Goal: Task Accomplishment & Management: Complete application form

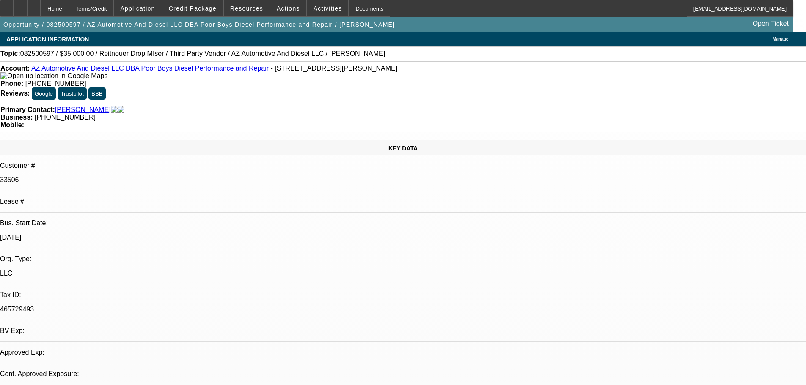
select select "0"
select select "3"
select select "0"
select select "6"
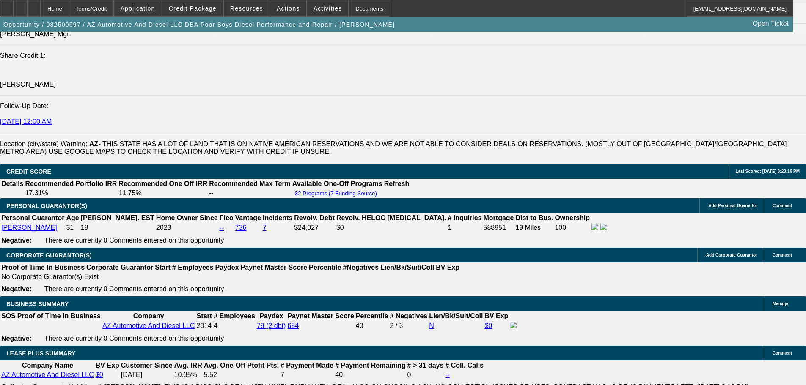
scroll to position [1269, 0]
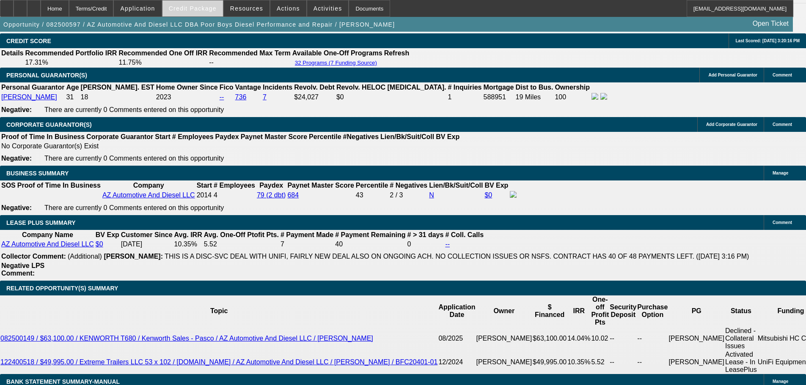
click at [210, 11] on span "Credit Package" at bounding box center [193, 8] width 48 height 7
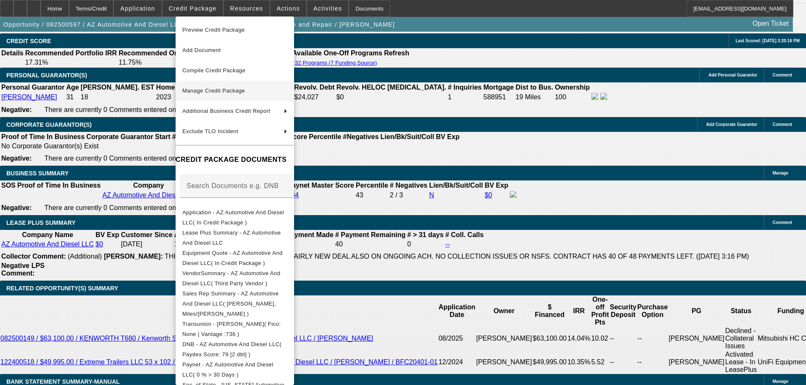
click at [220, 93] on span "Manage Credit Package" at bounding box center [213, 91] width 63 height 6
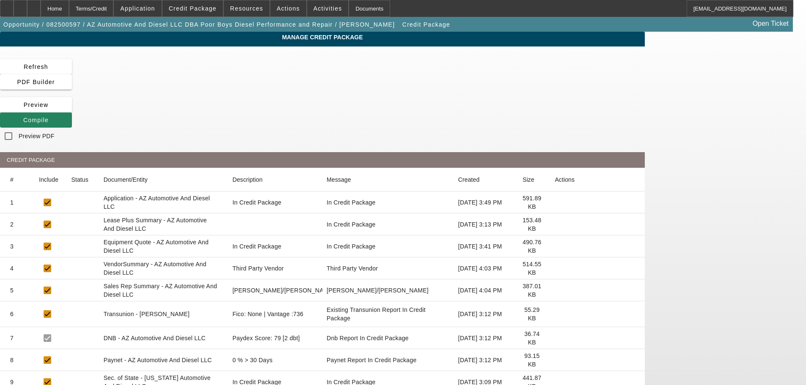
click at [555, 225] on icon at bounding box center [555, 225] width 0 height 0
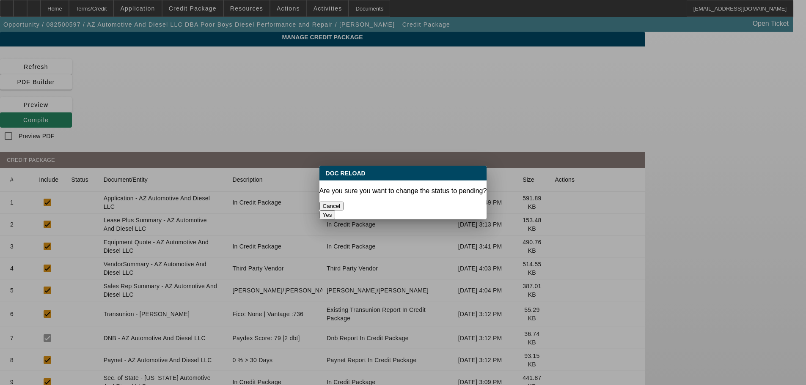
click at [336, 211] on button "Yes" at bounding box center [327, 215] width 16 height 9
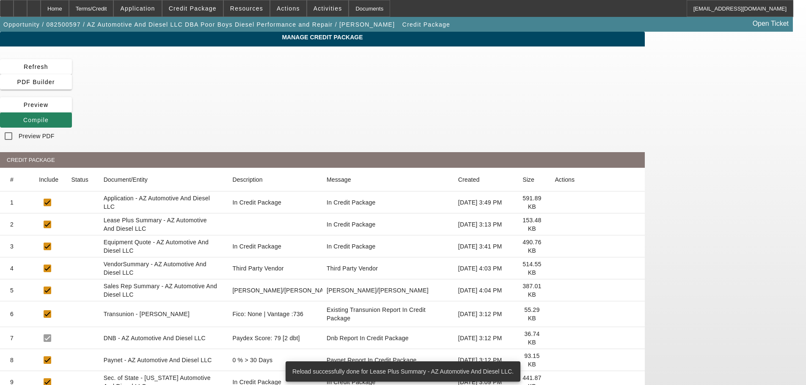
click at [555, 269] on icon at bounding box center [555, 269] width 0 height 0
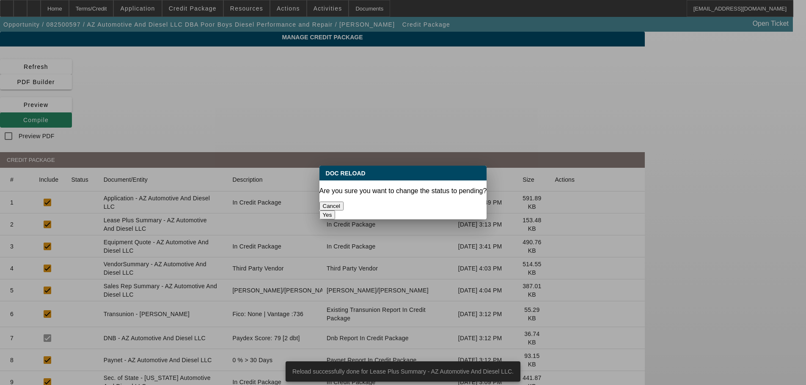
click at [336, 211] on button "Yes" at bounding box center [327, 215] width 16 height 9
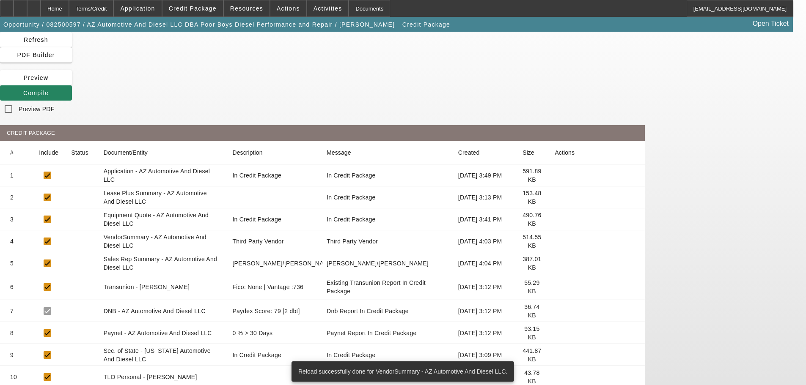
scroll to position [93, 0]
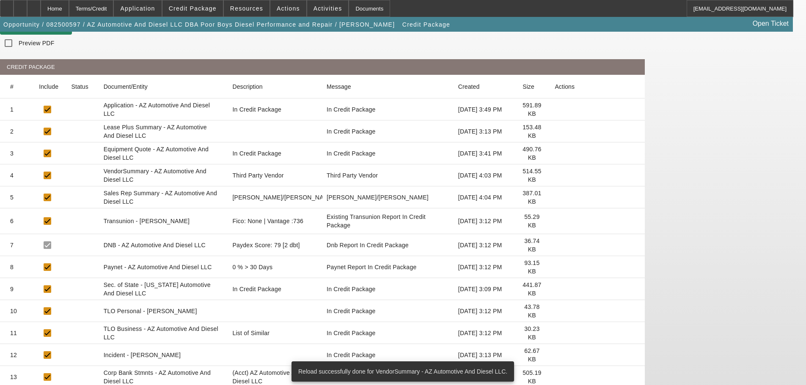
click at [555, 333] on icon at bounding box center [555, 333] width 0 height 0
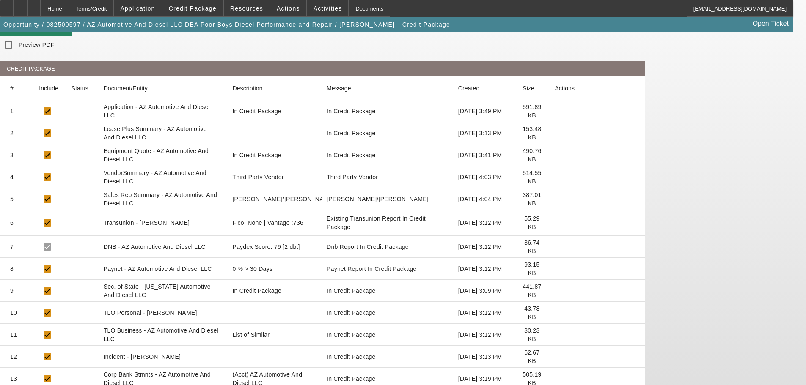
scroll to position [0, 0]
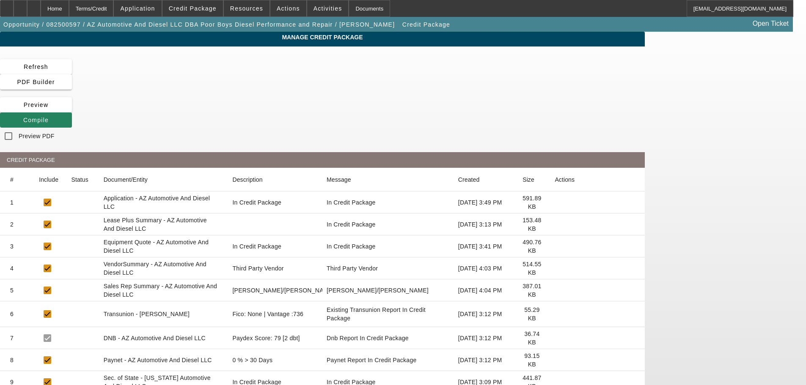
click at [559, 59] on div "Manage Credit Package Refresh PDF Builder Preview Compile Preview PDF CREDIT PA…" at bounding box center [322, 282] width 645 height 500
click at [49, 117] on span "Compile" at bounding box center [35, 120] width 25 height 7
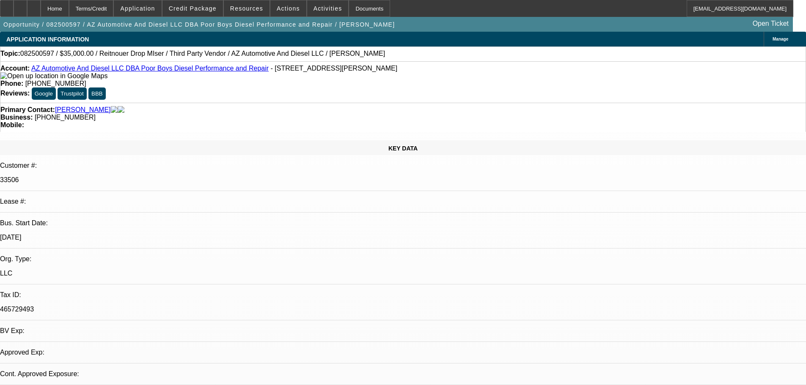
select select "0"
select select "3"
select select "0"
select select "6"
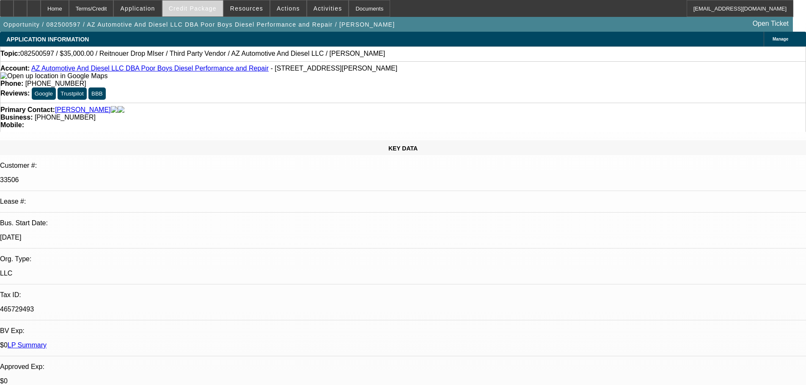
click at [185, 11] on span "Credit Package" at bounding box center [193, 8] width 48 height 7
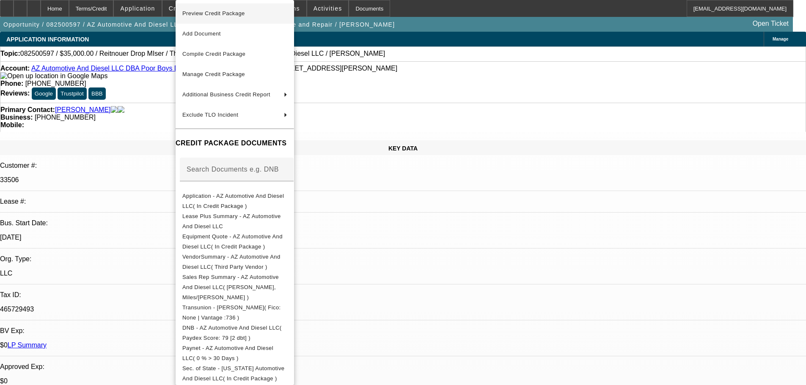
click at [205, 14] on span "Preview Credit Package" at bounding box center [213, 13] width 63 height 6
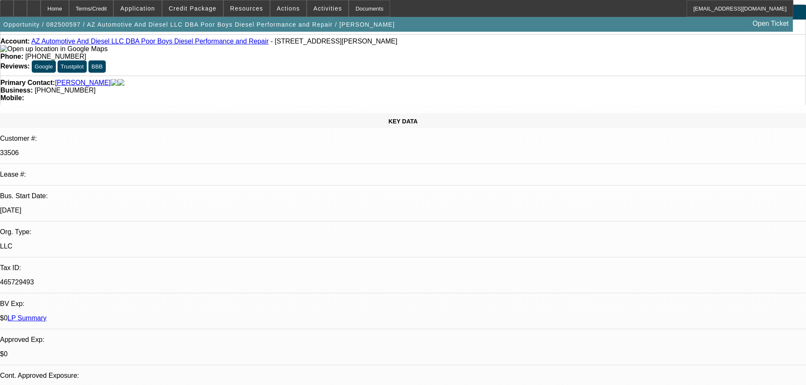
scroll to position [42, 0]
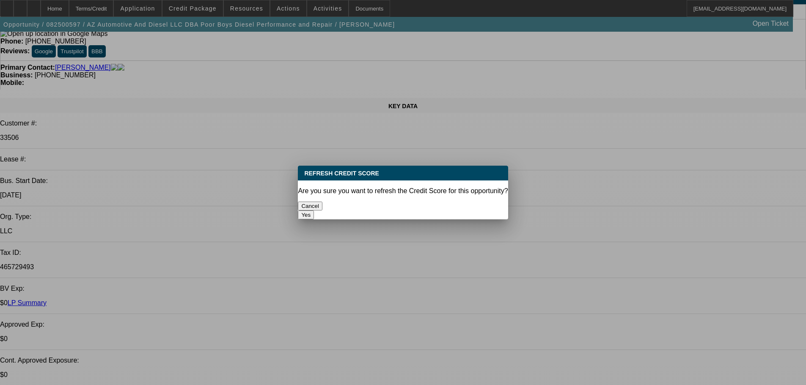
scroll to position [0, 0]
click at [314, 211] on button "Yes" at bounding box center [306, 215] width 16 height 9
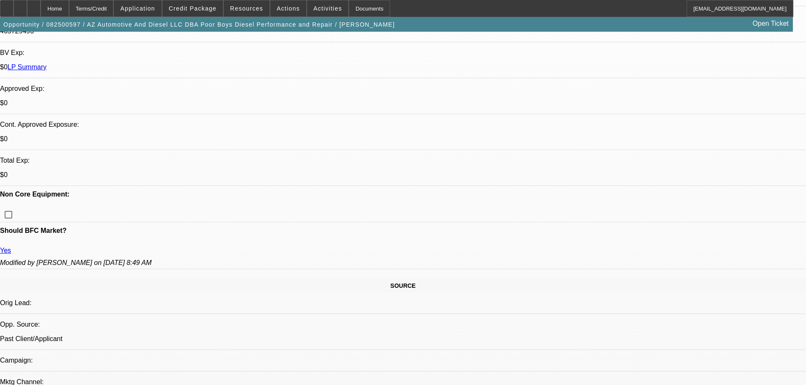
scroll to position [169, 0]
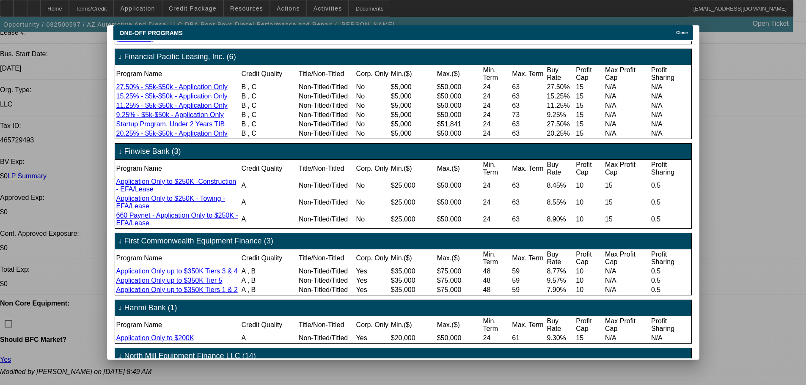
scroll to position [133, 0]
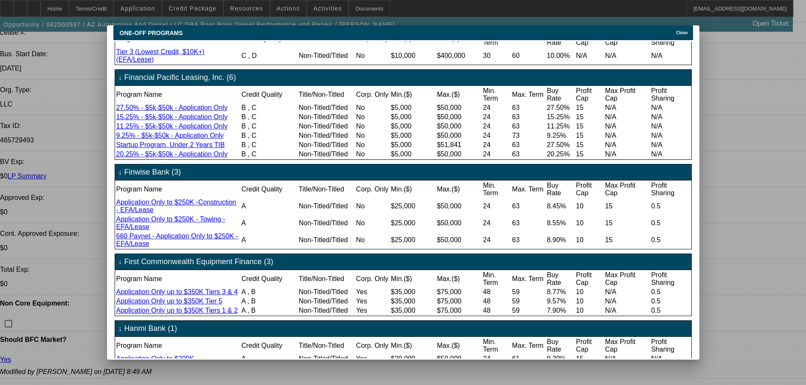
click at [720, 174] on div at bounding box center [403, 192] width 806 height 385
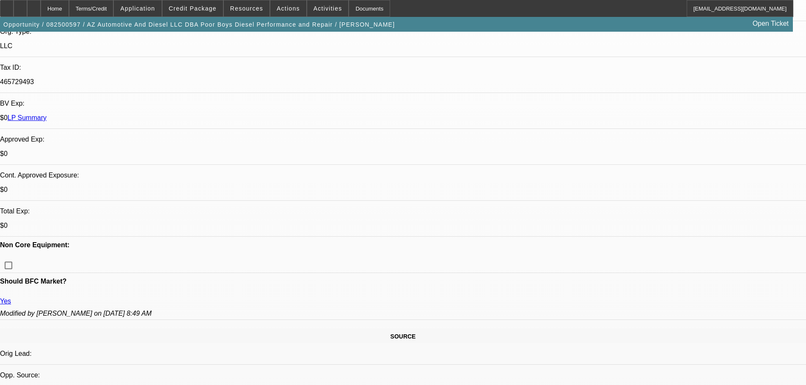
scroll to position [85, 0]
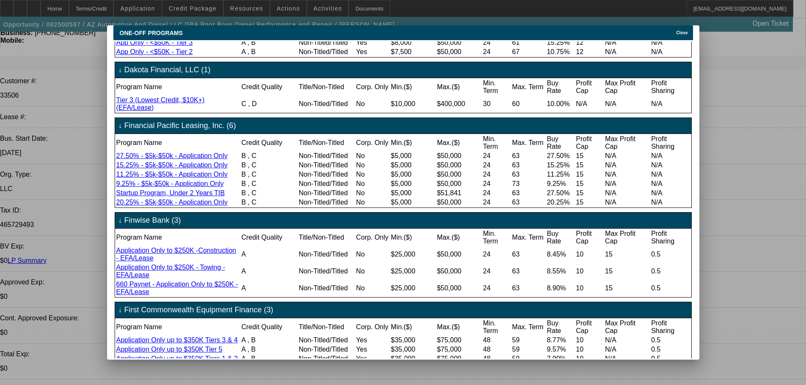
scroll to position [169, 0]
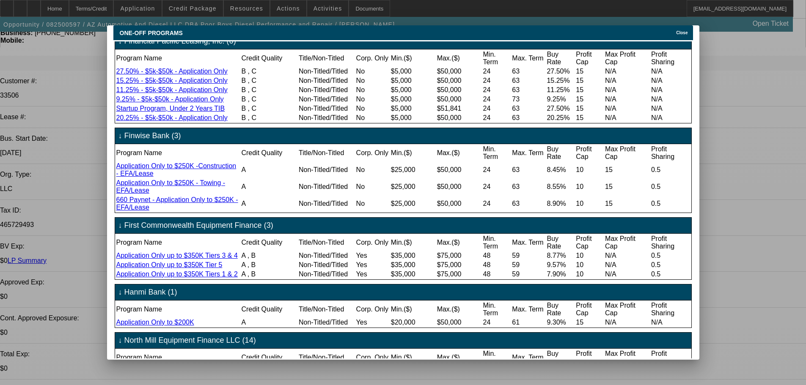
click at [171, 177] on link "Application Only to $250K -Construction - EFA/Lease" at bounding box center [176, 169] width 120 height 15
click at [83, 193] on div at bounding box center [403, 192] width 806 height 385
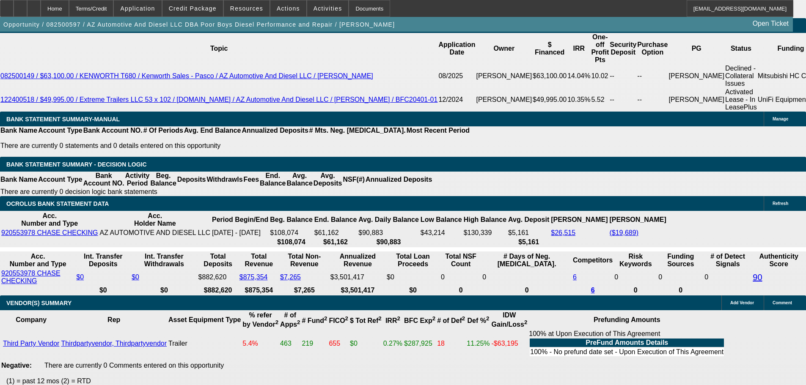
scroll to position [1651, 0]
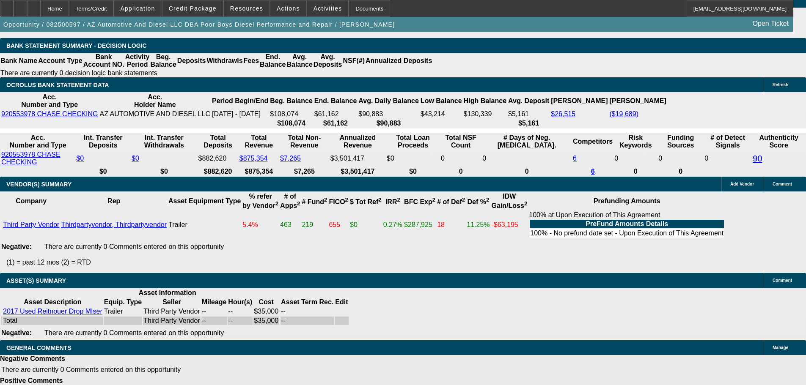
select select "6"
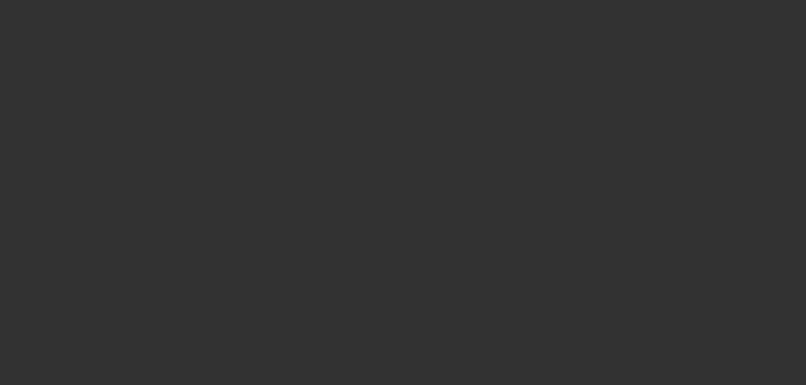
scroll to position [0, 0]
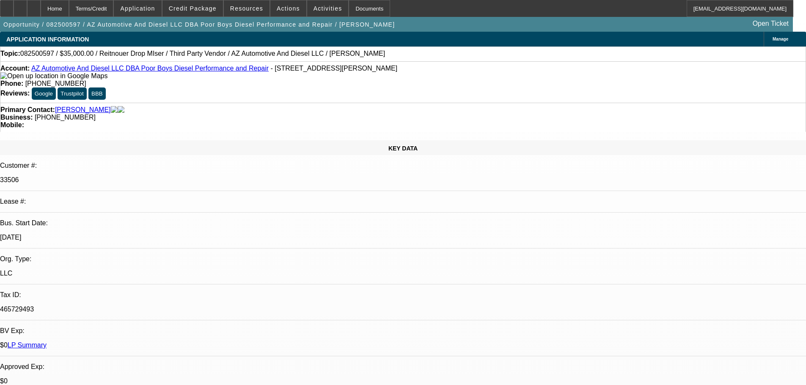
checkbox input "true"
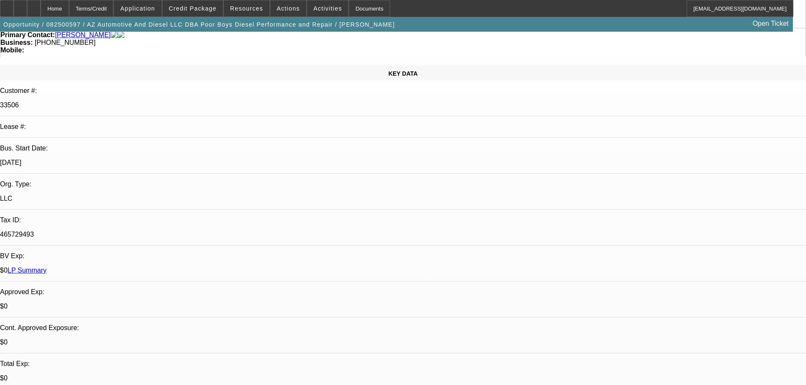
scroll to position [169, 0]
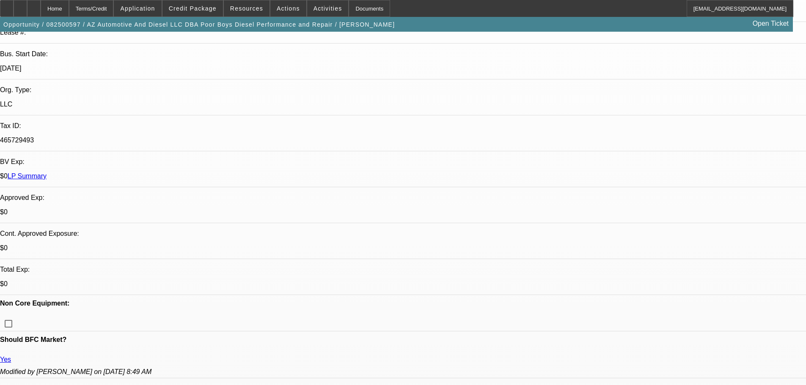
type textarea "UNFORTUNATLY UNIFI IS NO LONGER DOING PRIVATE PARTY SALES. WANT TO TRY FINWISE?"
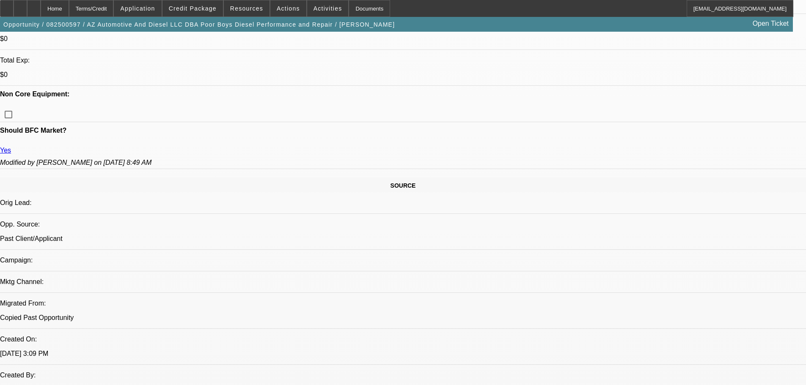
scroll to position [508, 0]
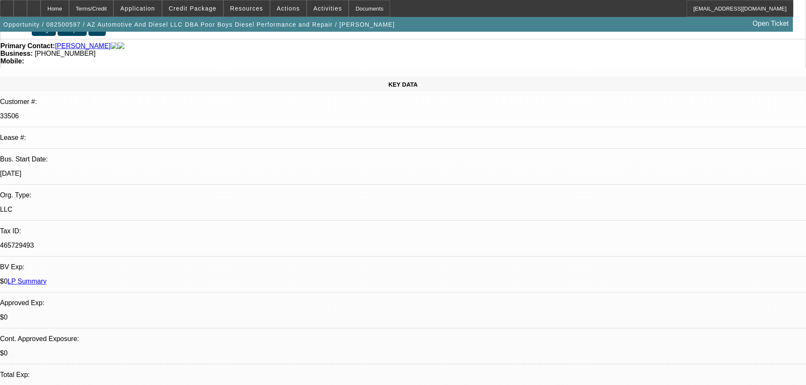
scroll to position [127, 0]
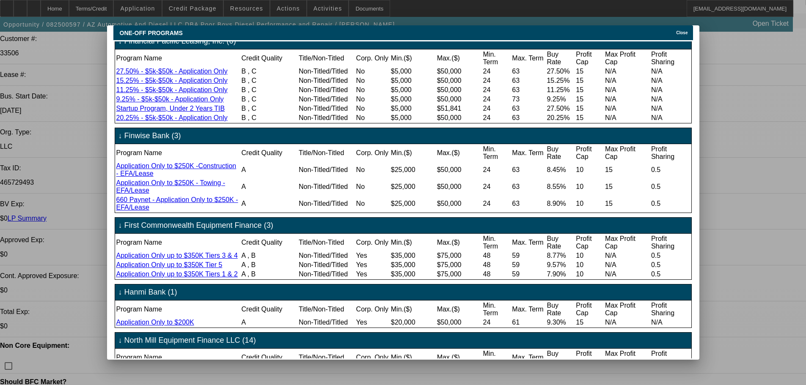
scroll to position [296, 0]
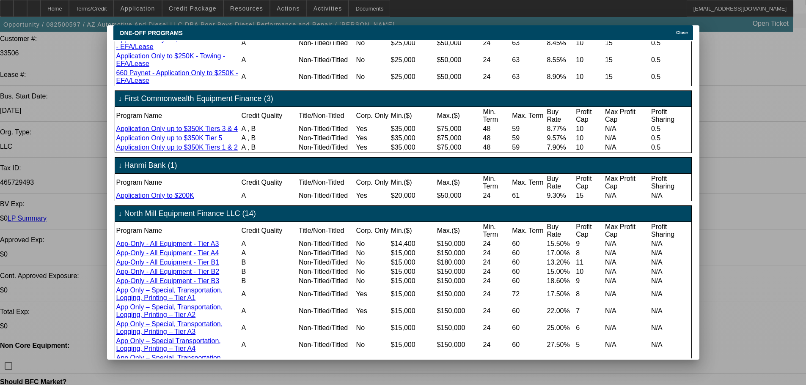
click at [199, 67] on link "Application Only to $250K - Towing - EFA/Lease" at bounding box center [170, 59] width 109 height 15
click at [683, 30] on span "Close" at bounding box center [681, 32] width 11 height 5
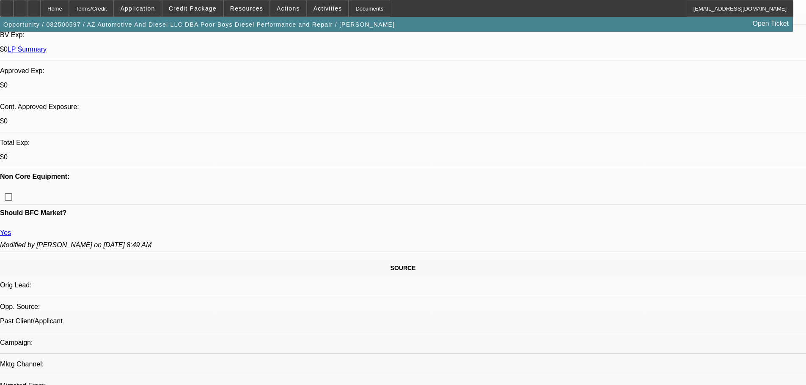
scroll to position [0, 0]
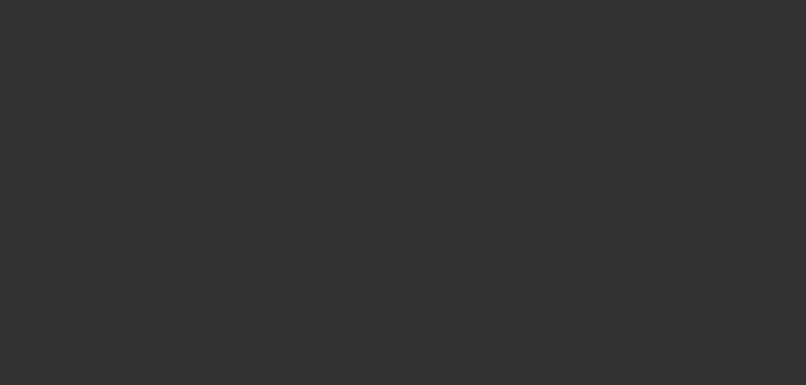
select select "0"
select select "3"
select select "0"
select select "6"
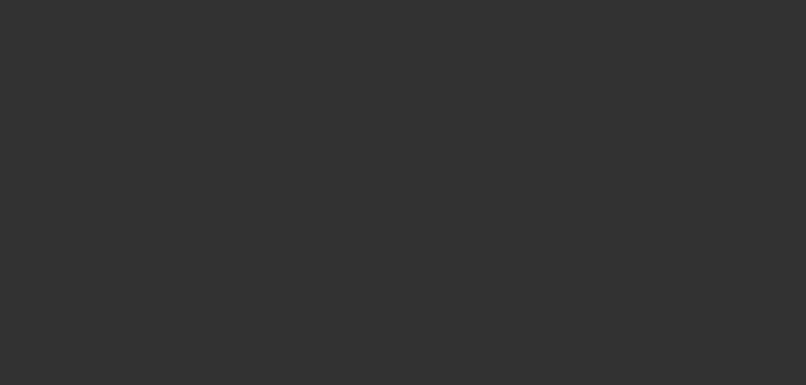
select select "0"
select select "3"
select select "0"
select select "6"
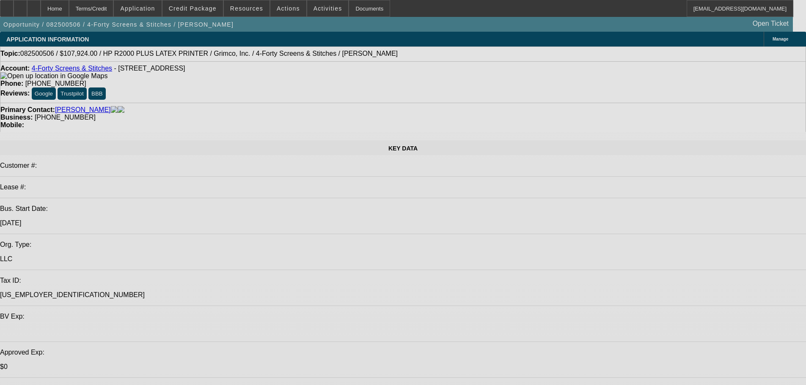
select select "0"
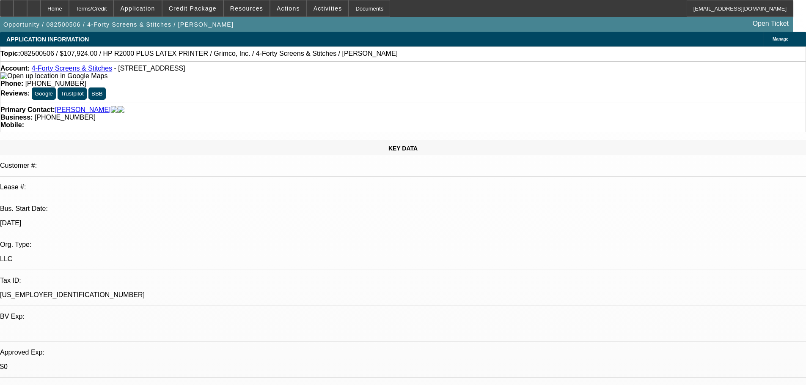
select select "0"
select select "0.1"
select select "4"
click at [204, 6] on span "Credit Package" at bounding box center [193, 8] width 48 height 7
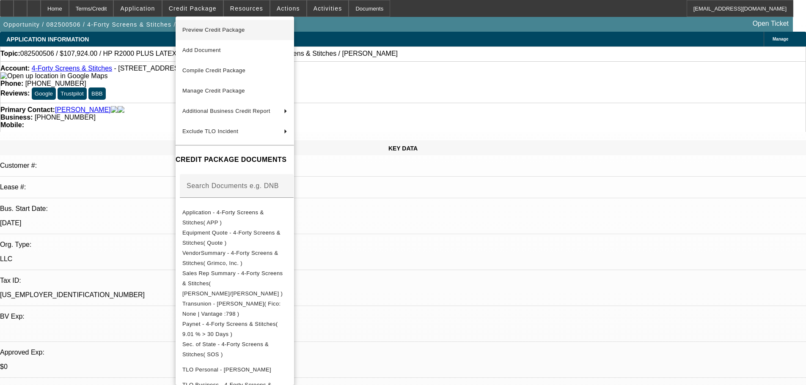
click at [230, 24] on button "Preview Credit Package" at bounding box center [235, 30] width 118 height 20
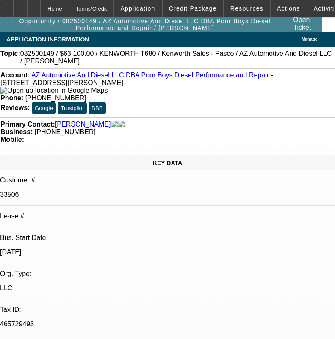
select select "0"
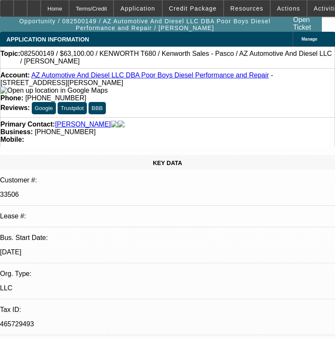
select select "0"
select select "1"
select select "6"
select select "1"
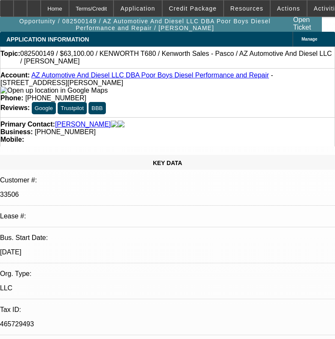
select select "1"
select select "6"
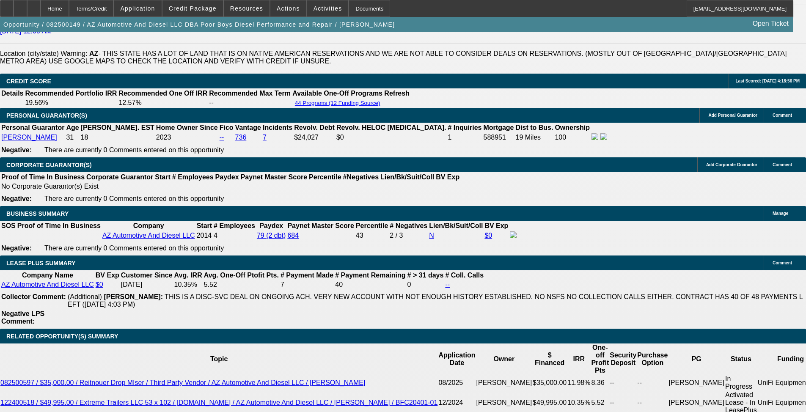
scroll to position [905, 0]
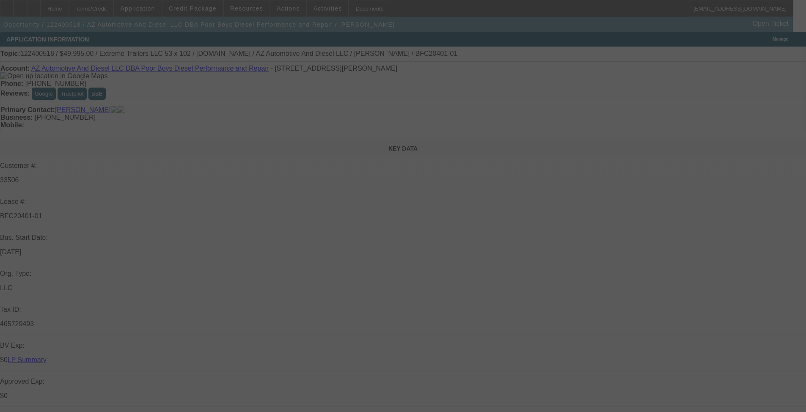
select select "0"
select select "6"
select select "0"
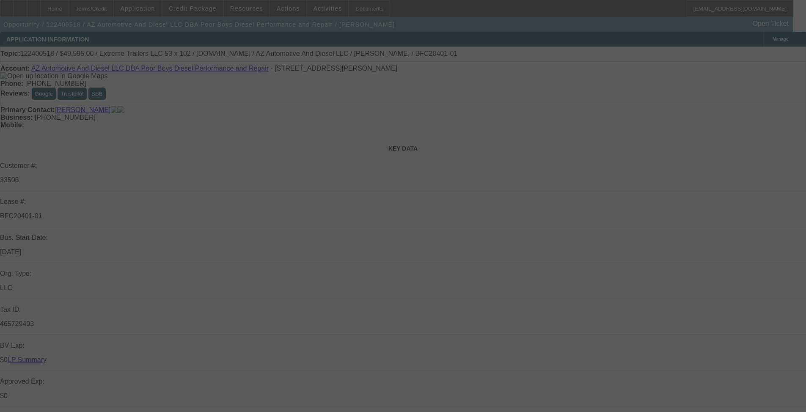
select select "0"
select select "2"
select select "0"
select select "6"
select select "0"
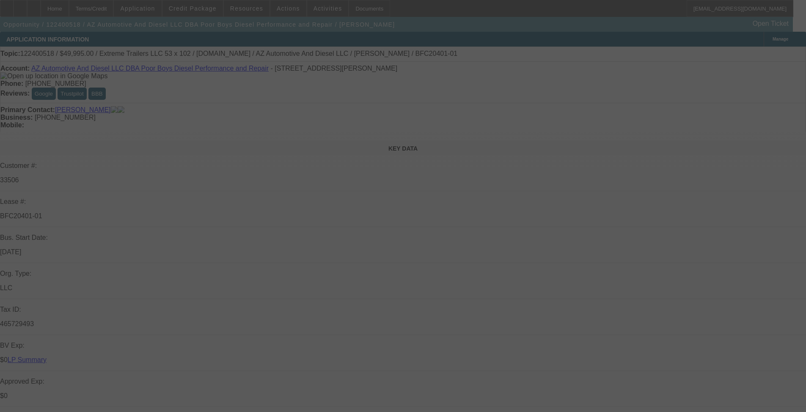
select select "0"
select select "2"
select select "0"
select select "6"
select select "0"
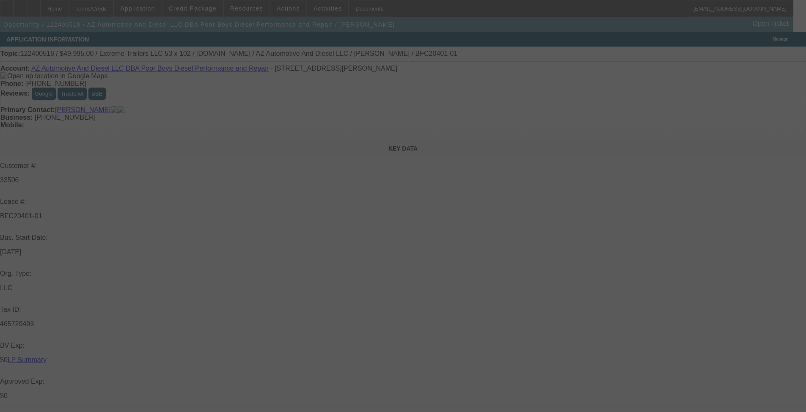
select select "2"
select select "0"
select select "6"
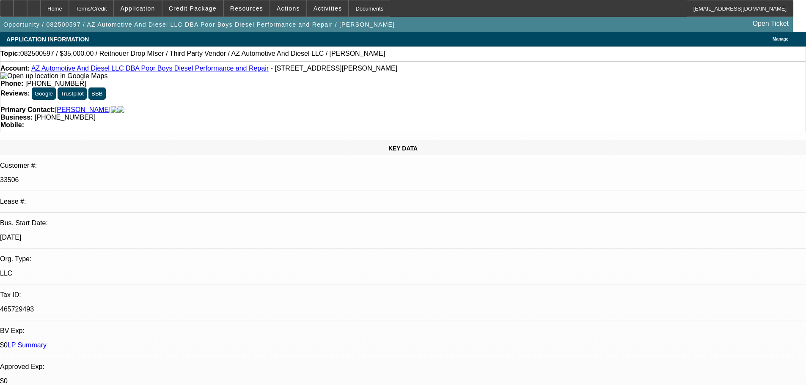
select select "0"
select select "3"
select select "0"
select select "6"
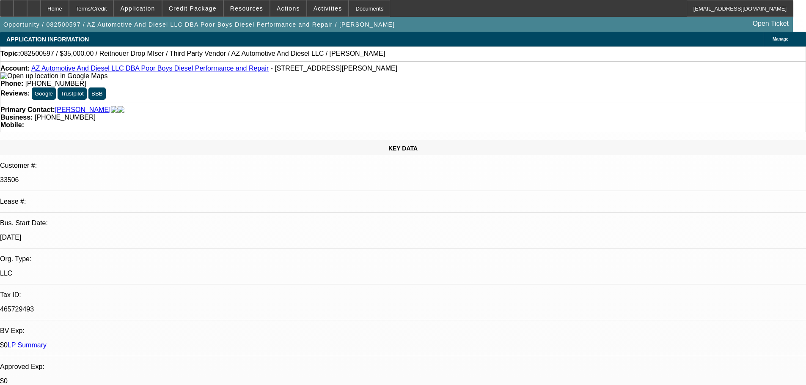
select select "0"
select select "3"
select select "0"
select select "6"
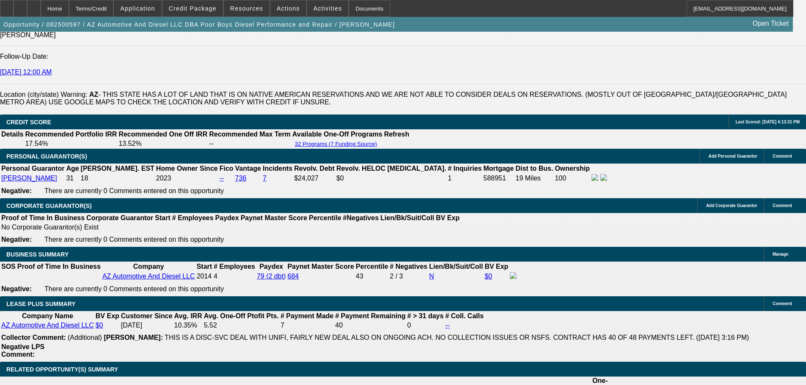
scroll to position [1312, 0]
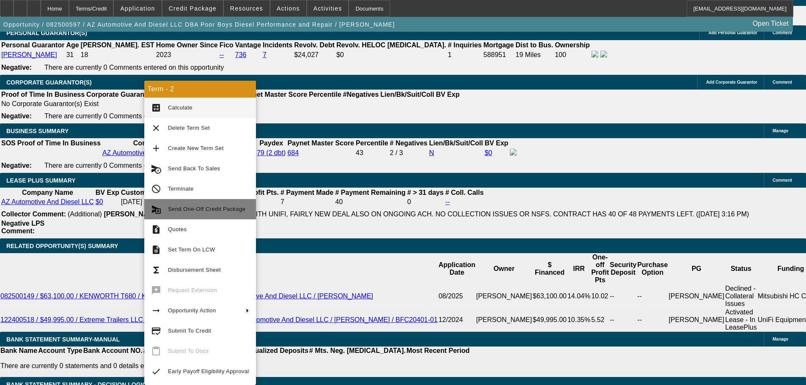
click at [212, 211] on span "Send One-Off Credit Package" at bounding box center [206, 209] width 77 height 6
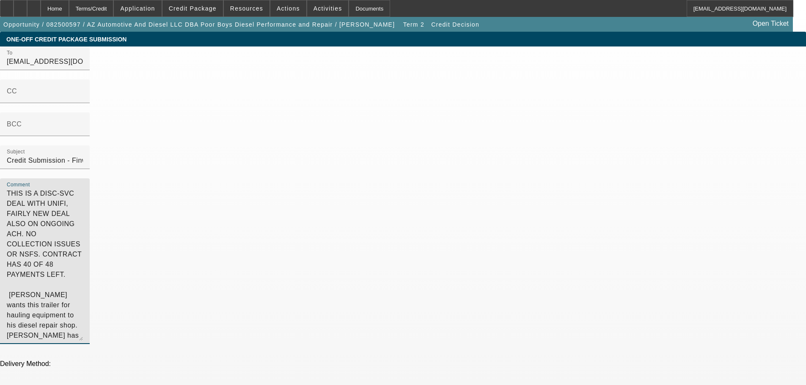
drag, startPoint x: 443, startPoint y: 96, endPoint x: 421, endPoint y: 132, distance: 42.2
click at [389, 68] on div "To satwell@finwisebank.com;kbenson@finwisebank.com;syndications@beaconfunding.c…" at bounding box center [403, 200] width 806 height 307
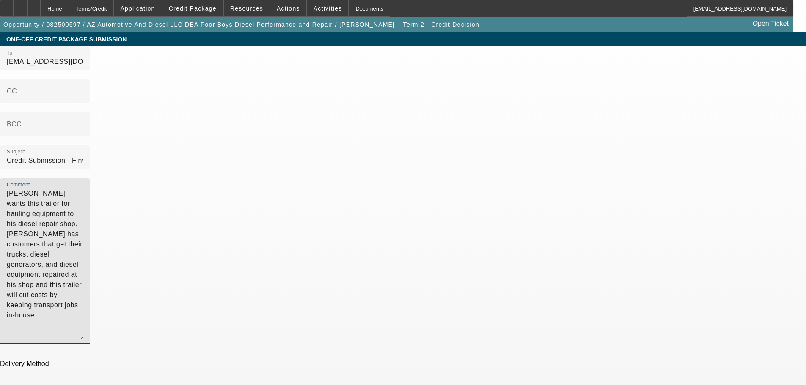
click at [83, 189] on textarea "Timothy Moore wants this trailer for hauling equipment to his diesel repair sho…" at bounding box center [45, 265] width 76 height 152
type textarea "[PERSON_NAME] wants this trailer for hauling equipment to his diesel repair sho…"
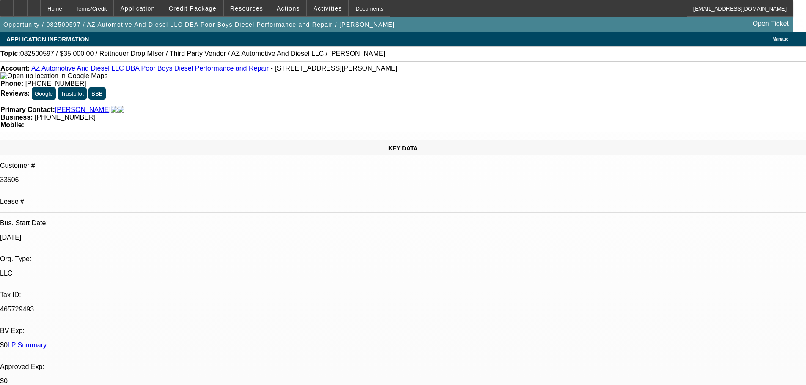
select select "0"
select select "3"
select select "0"
select select "6"
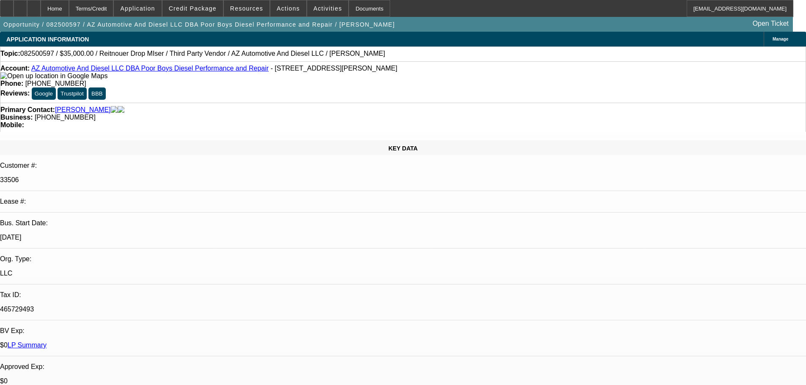
select select "0"
select select "3"
select select "0"
select select "6"
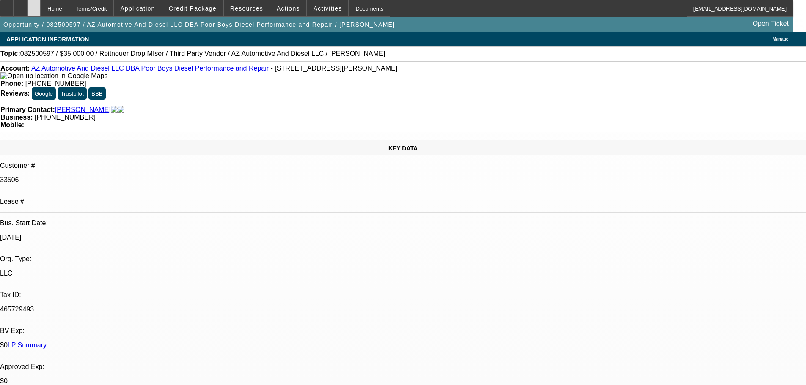
click at [41, 12] on div at bounding box center [34, 8] width 14 height 17
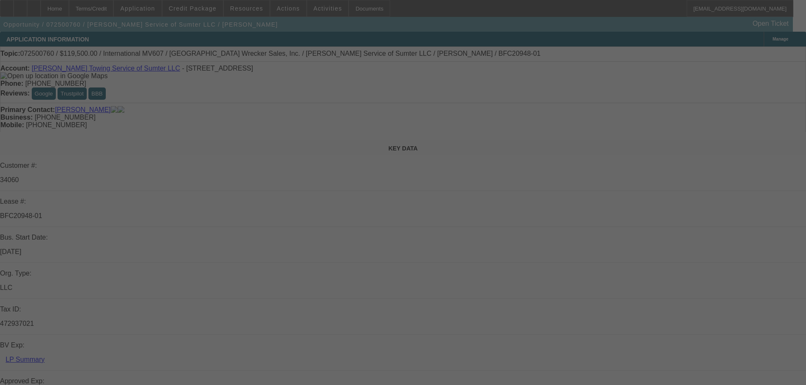
select select "0"
select select "2"
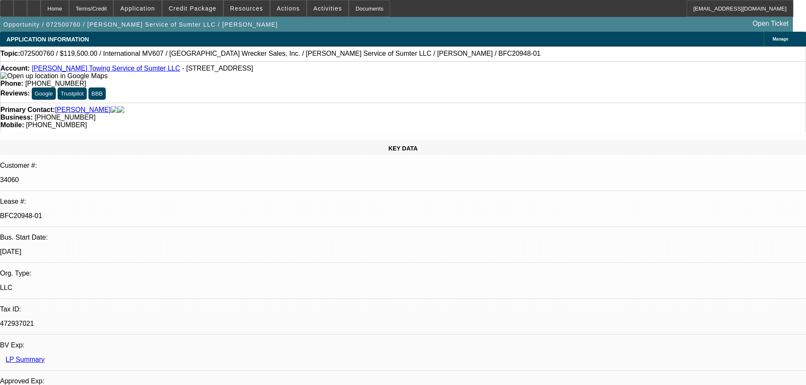
select select "2"
select select "0"
select select "6"
select select "0"
select select "2"
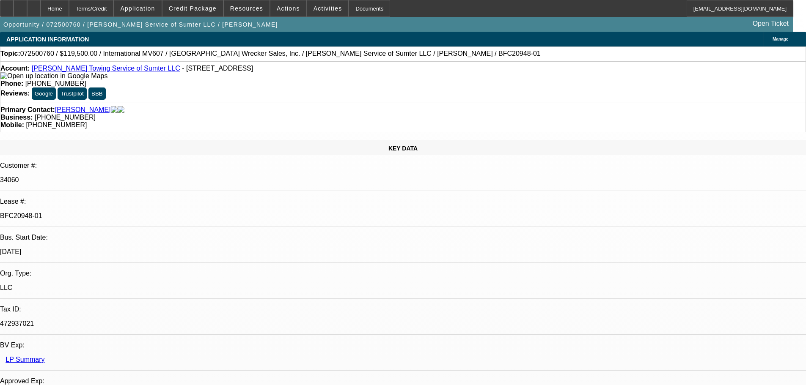
select select "2"
select select "0"
select select "6"
select select "0"
select select "2"
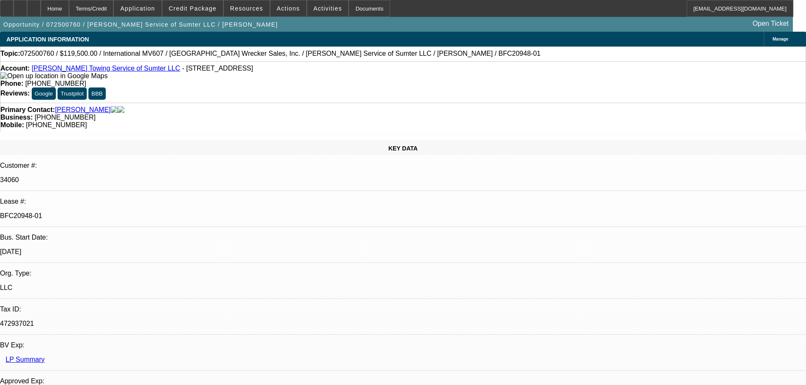
select select "2"
select select "0"
select select "6"
select select "0"
select select "2"
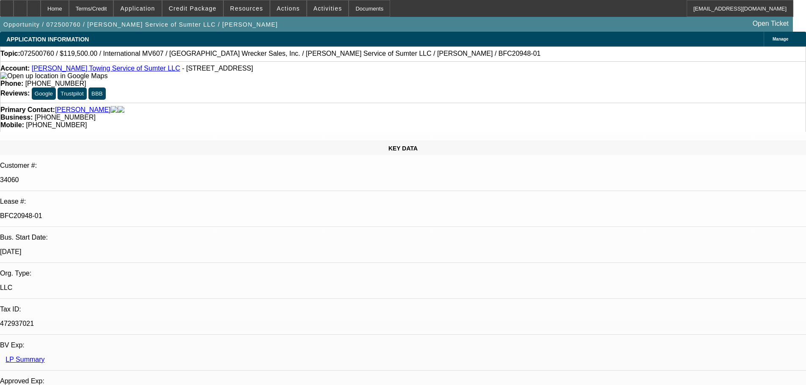
select select "2"
select select "0"
select select "6"
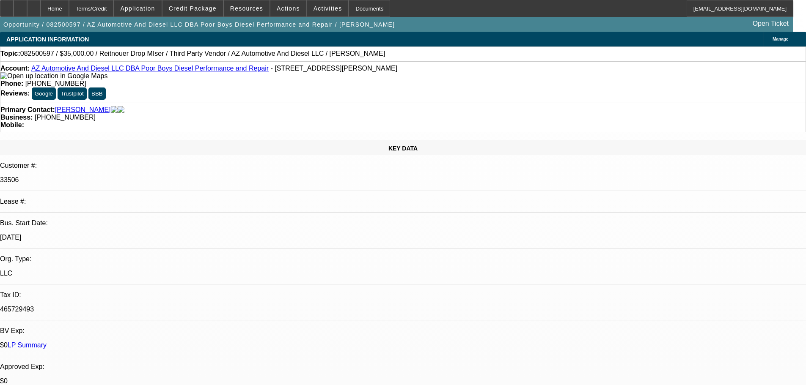
select select "0"
select select "3"
select select "0"
select select "6"
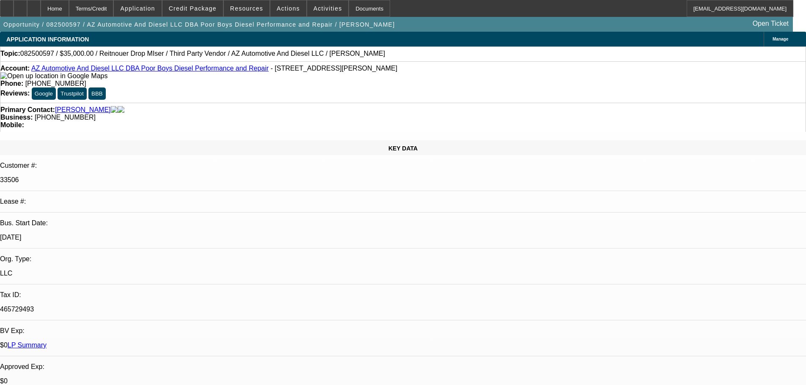
select select "0"
select select "3"
select select "0"
select select "6"
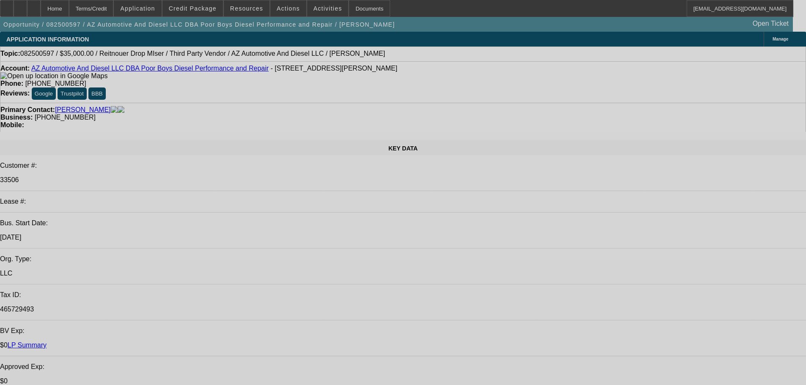
select select "0"
select select "3"
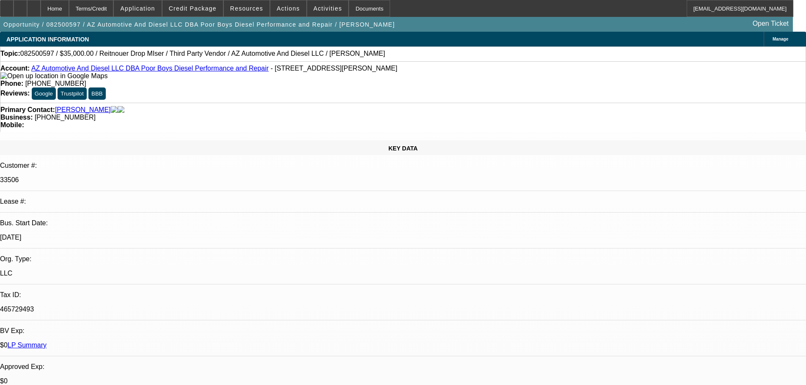
select select "0"
select select "6"
select select "0"
select select "3"
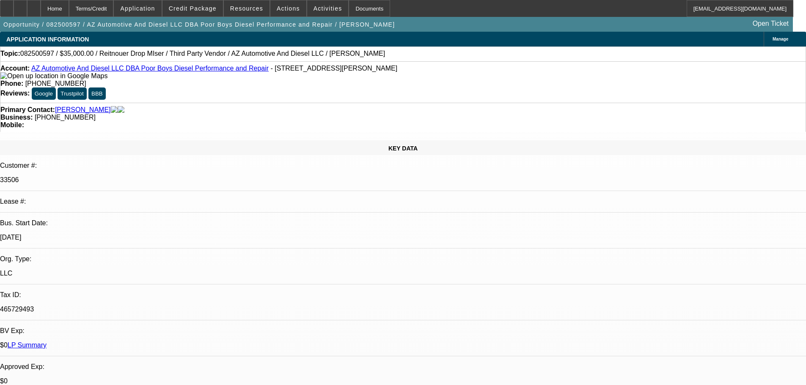
select select "0"
select select "6"
drag, startPoint x: 47, startPoint y: 12, endPoint x: 47, endPoint y: 0, distance: 11.9
click at [41, 12] on div at bounding box center [34, 8] width 14 height 17
select select "0"
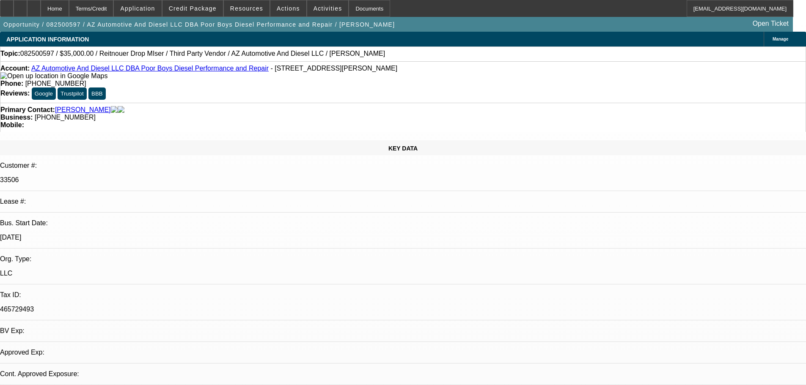
select select "0"
select select "3"
select select "0"
select select "6"
select select "0"
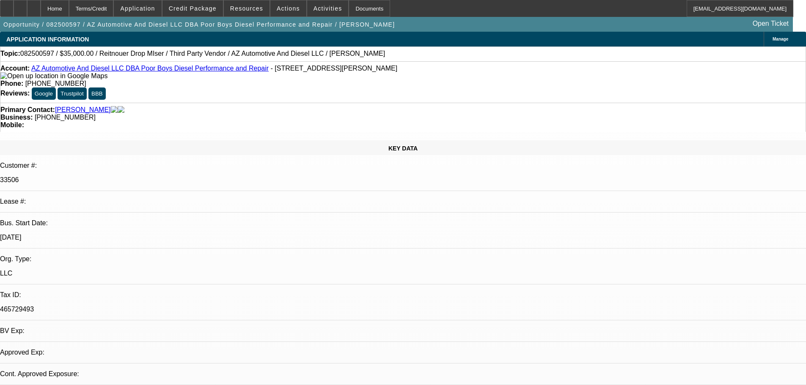
select select "0"
select select "3"
select select "0"
select select "6"
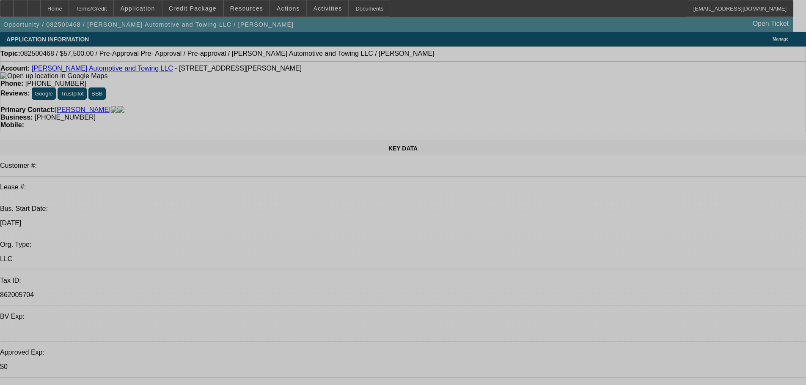
select select "0"
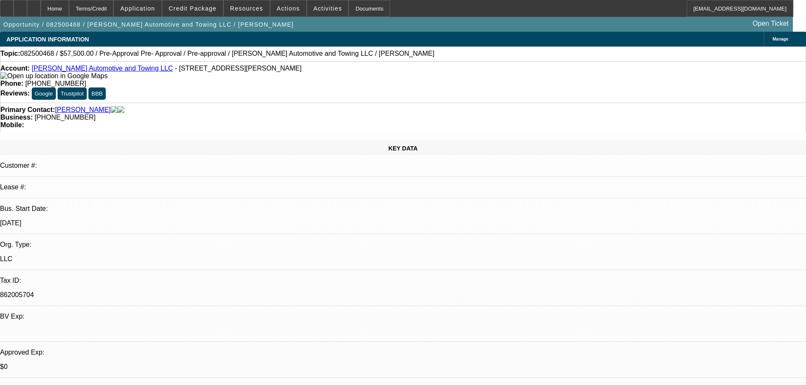
select select "2"
select select "0.1"
select select "4"
select select "0.2"
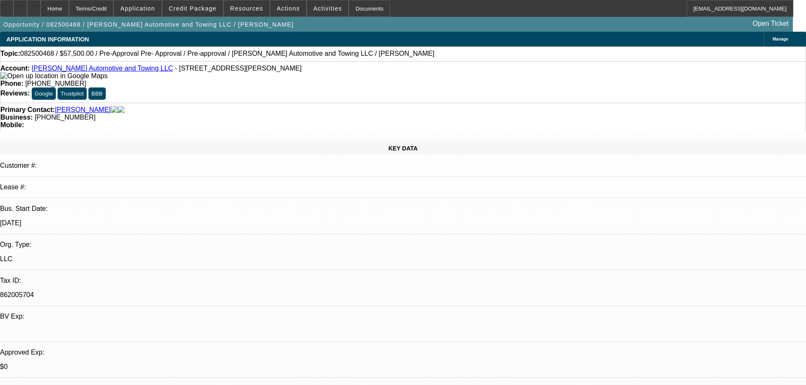
select select "2"
select select "0.1"
select select "4"
select select "0"
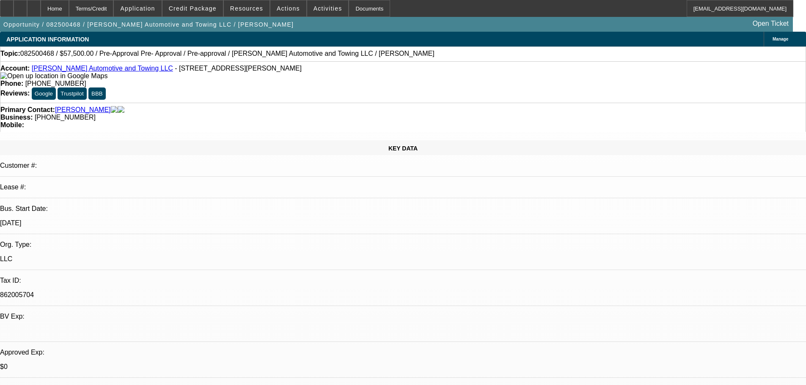
select select "2"
select select "0.1"
select select "4"
click at [189, 12] on span at bounding box center [192, 8] width 61 height 20
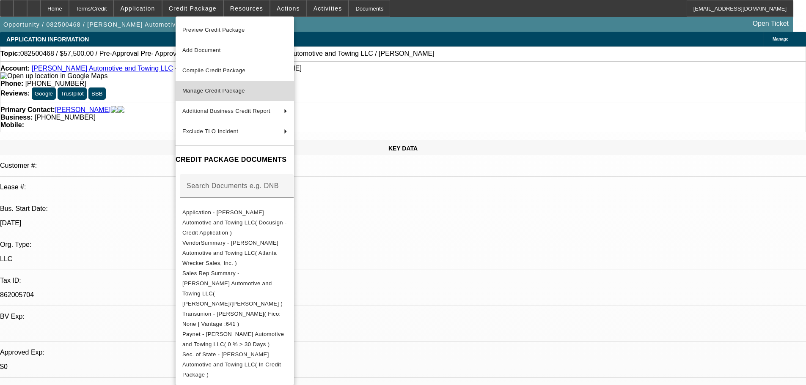
click at [217, 91] on span "Manage Credit Package" at bounding box center [213, 91] width 63 height 6
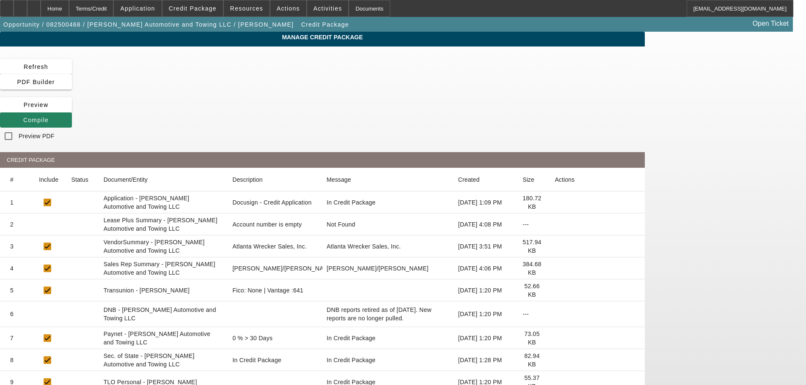
click at [555, 225] on icon at bounding box center [555, 225] width 0 height 0
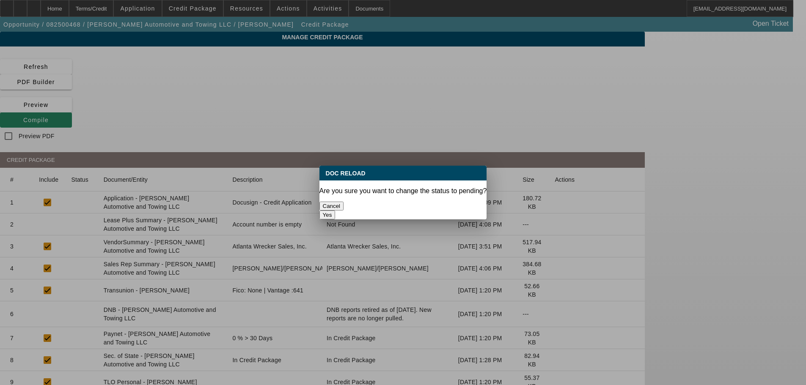
click at [336, 211] on button "Yes" at bounding box center [327, 215] width 16 height 9
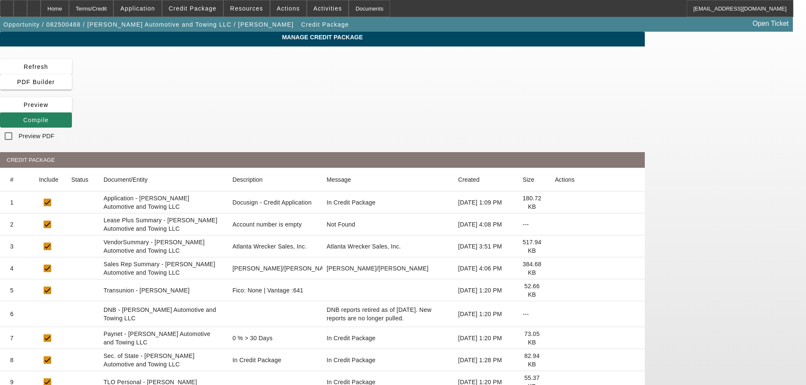
click at [555, 247] on icon at bounding box center [555, 247] width 0 height 0
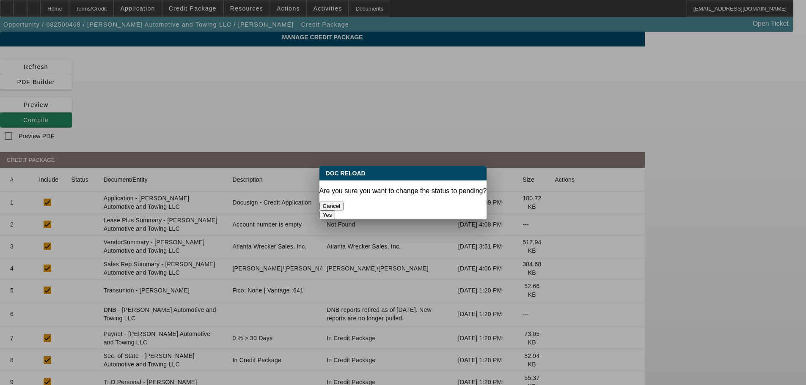
click at [336, 211] on button "Yes" at bounding box center [327, 215] width 16 height 9
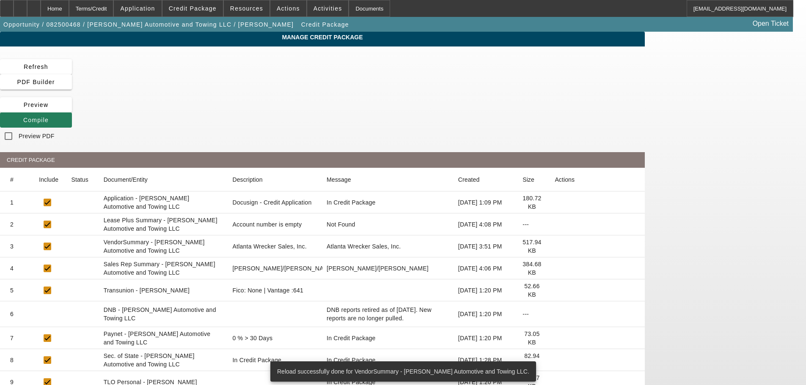
click at [49, 117] on span "Compile" at bounding box center [35, 120] width 25 height 7
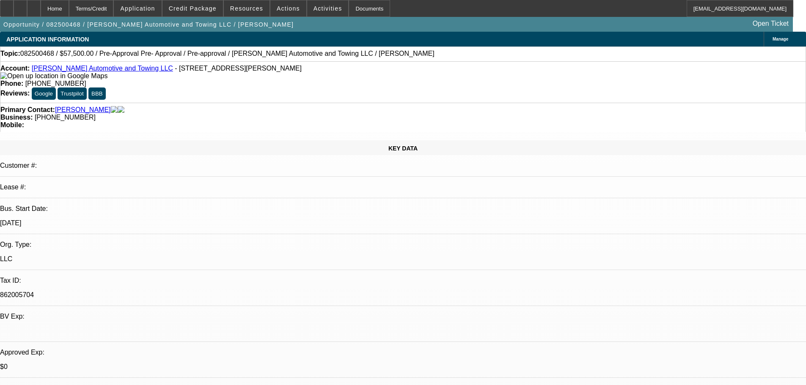
select select "0"
select select "2"
select select "0.1"
select select "4"
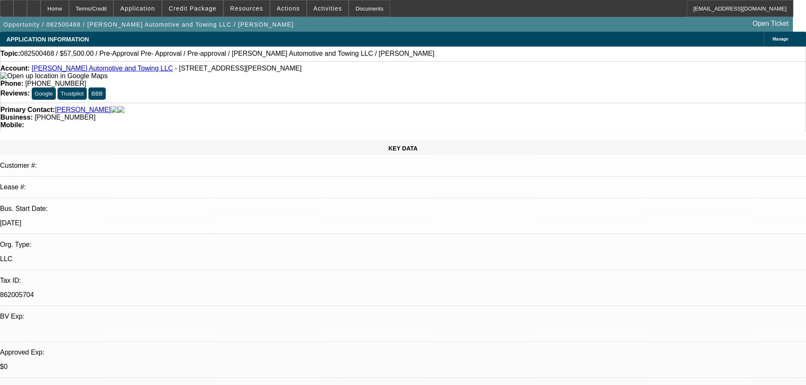
select select "0.2"
select select "2"
select select "0.1"
select select "4"
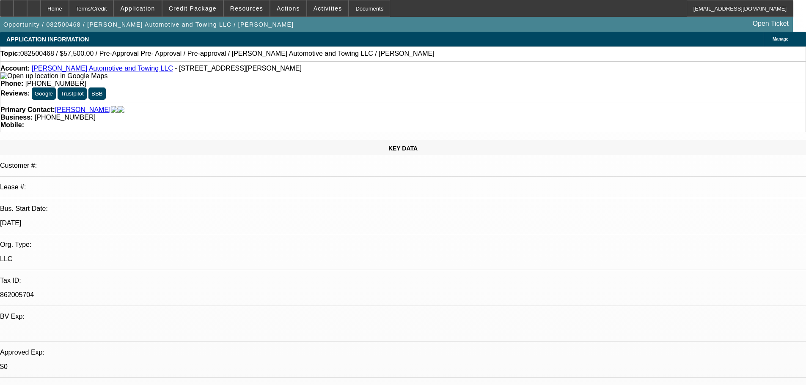
select select "0"
select select "2"
select select "0.1"
select select "4"
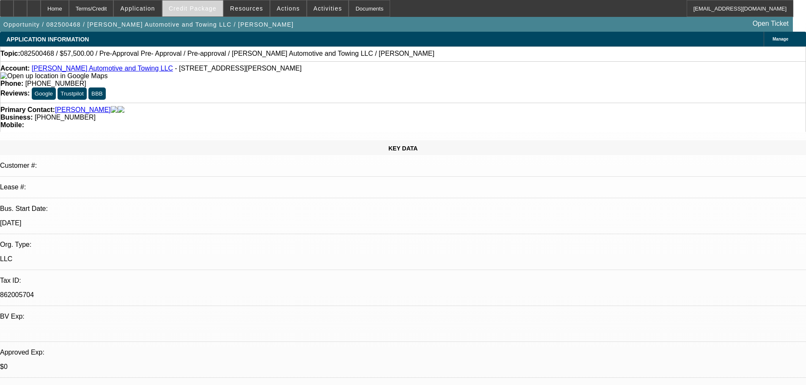
click at [198, 10] on span "Credit Package" at bounding box center [193, 8] width 48 height 7
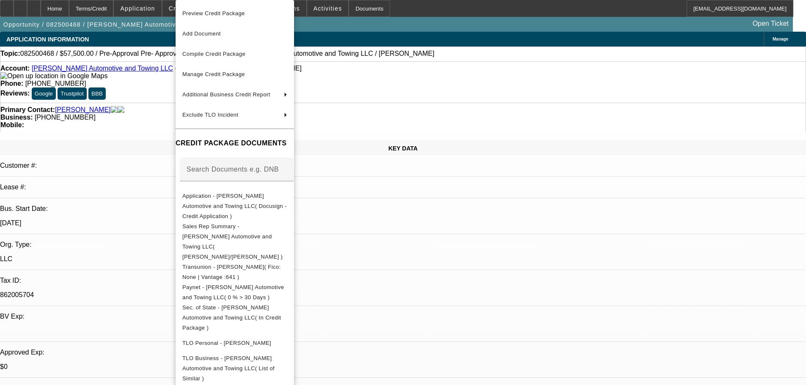
click at [157, 136] on div at bounding box center [403, 192] width 806 height 385
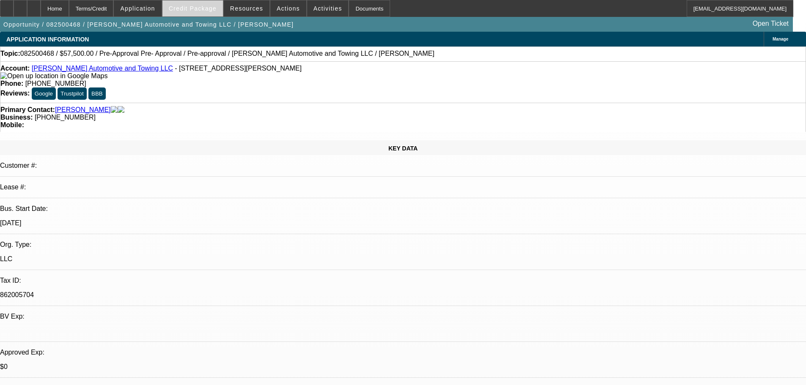
click at [201, 9] on span "Credit Package" at bounding box center [193, 8] width 48 height 7
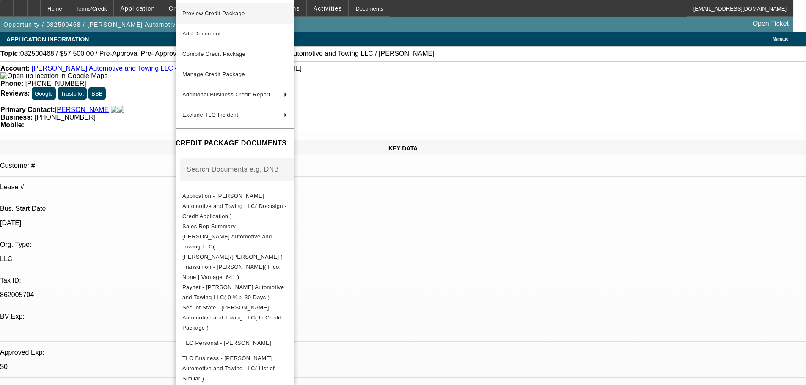
click at [232, 14] on span "Preview Credit Package" at bounding box center [213, 13] width 63 height 6
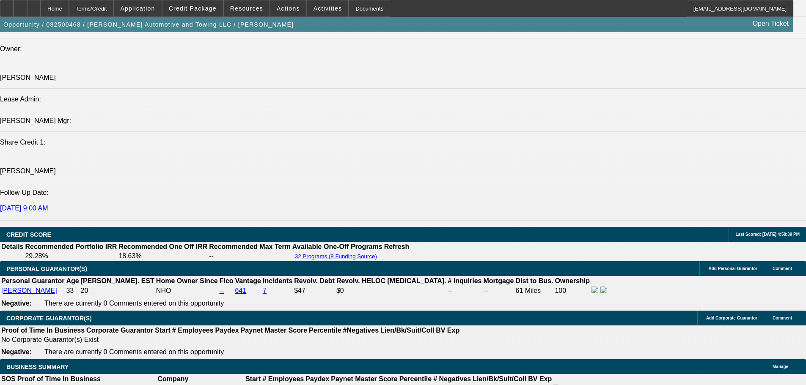
scroll to position [1396, 0]
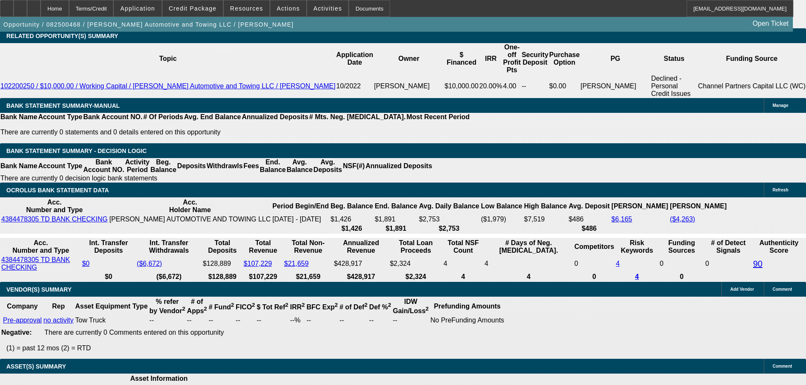
select select "4"
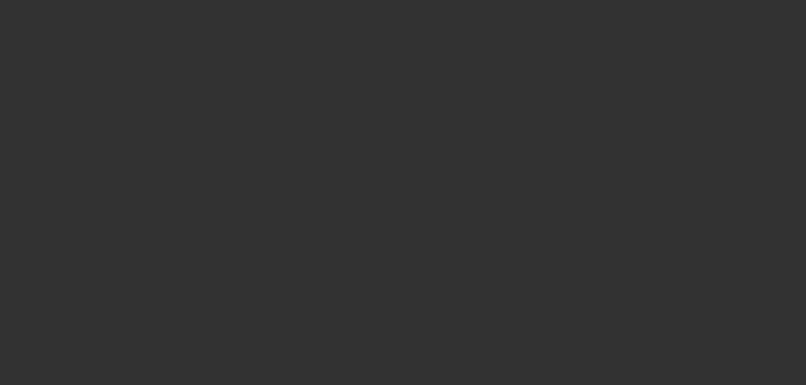
scroll to position [0, 0]
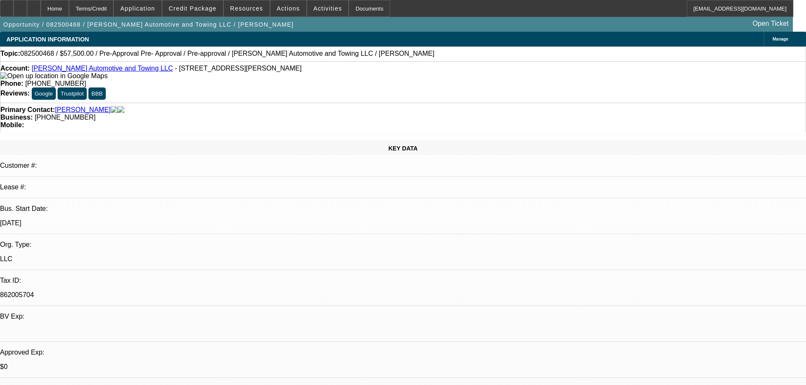
type textarea "SORRY, STILL TOO MANY NEGATIVES ON THIS ONE. PASS."
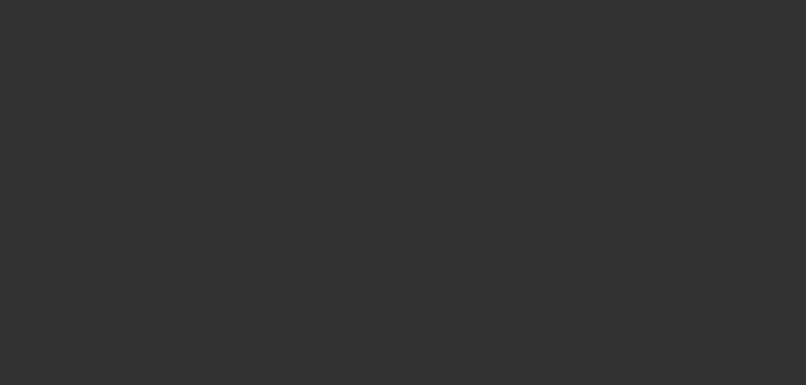
select select "0"
select select "2"
select select "0.1"
select select "4"
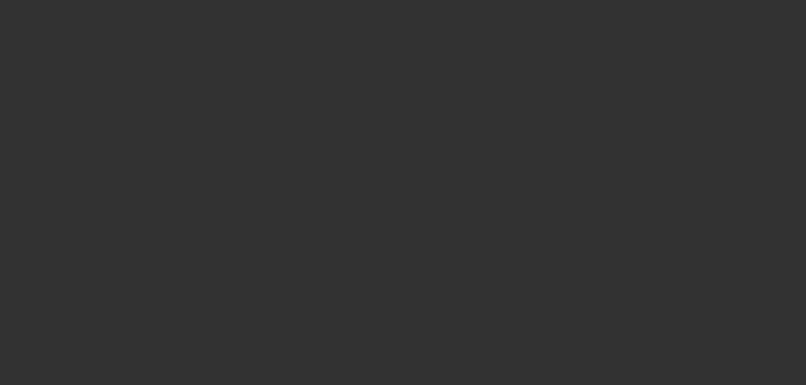
select select "0.2"
select select "2"
select select "0.1"
select select "4"
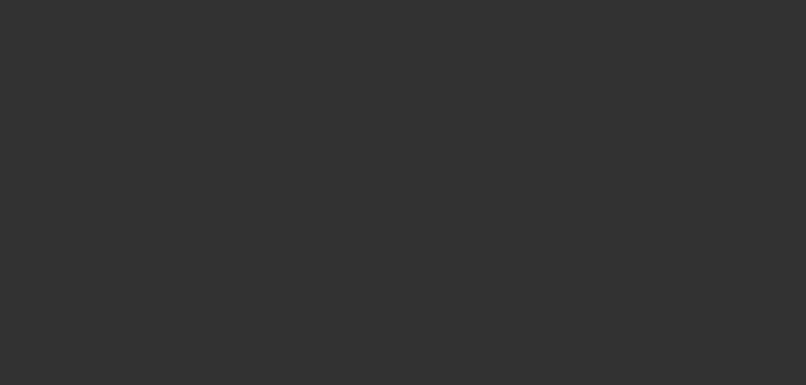
select select "0"
select select "2"
select select "0.1"
select select "4"
